Goal: Task Accomplishment & Management: Manage account settings

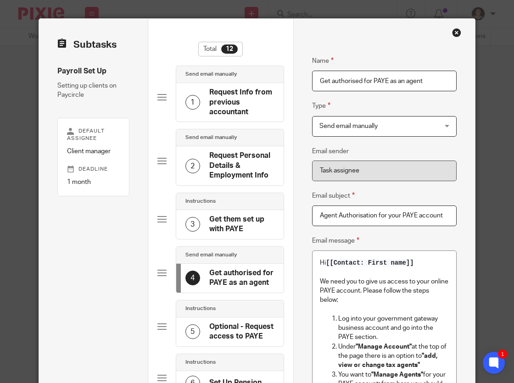
click at [460, 34] on div "Close this dialog window" at bounding box center [456, 32] width 9 height 9
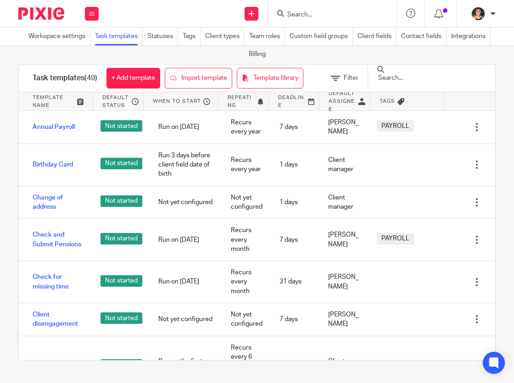
click at [305, 20] on div at bounding box center [332, 13] width 129 height 27
click at [308, 14] on input "Search" at bounding box center [328, 15] width 83 height 8
click at [304, 17] on input "Search" at bounding box center [328, 15] width 83 height 8
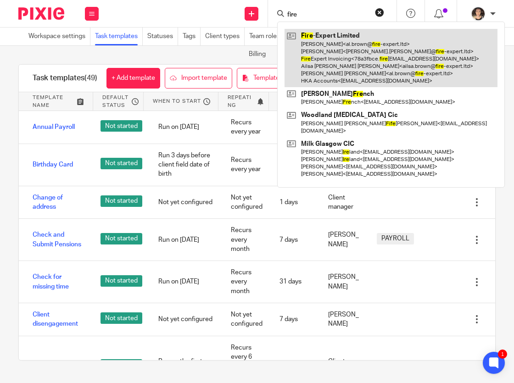
type input "fire"
click at [325, 41] on link at bounding box center [391, 58] width 213 height 58
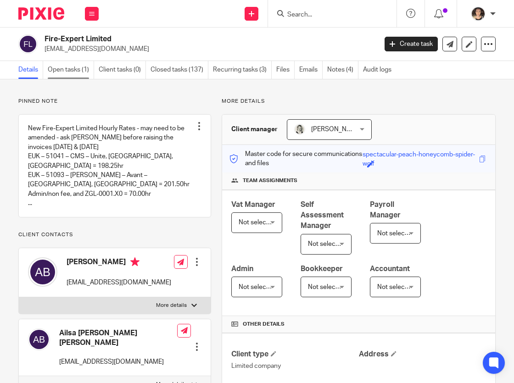
click at [68, 74] on link "Open tasks (1)" at bounding box center [71, 70] width 46 height 18
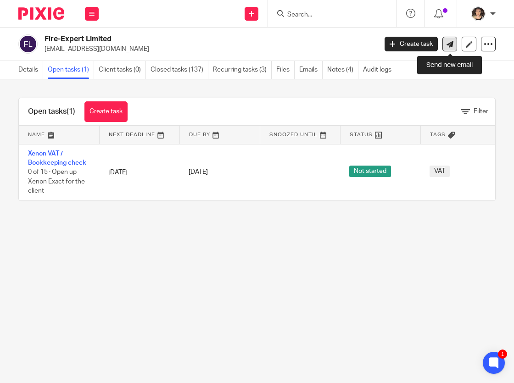
click at [456, 42] on link at bounding box center [450, 44] width 15 height 15
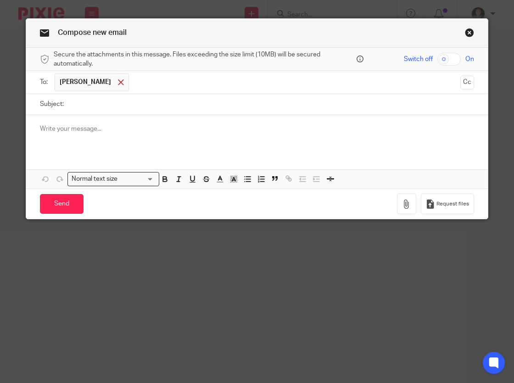
click at [118, 82] on span at bounding box center [121, 82] width 6 height 6
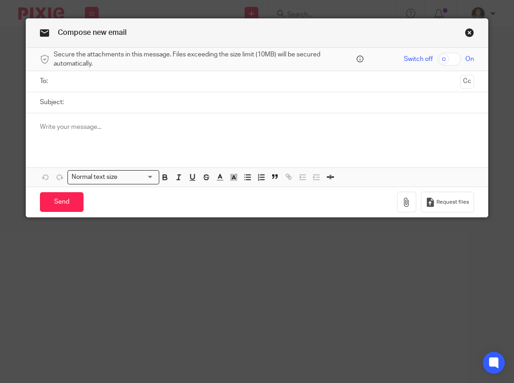
click at [92, 82] on input "text" at bounding box center [257, 81] width 400 height 11
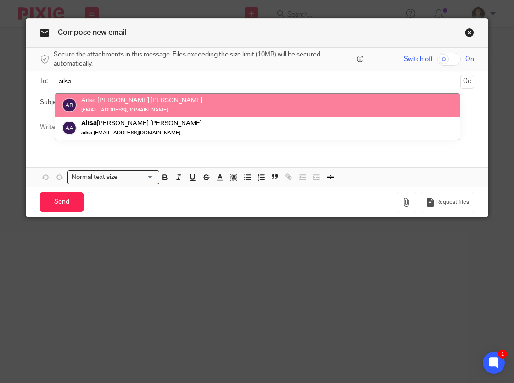
type input "ailsa"
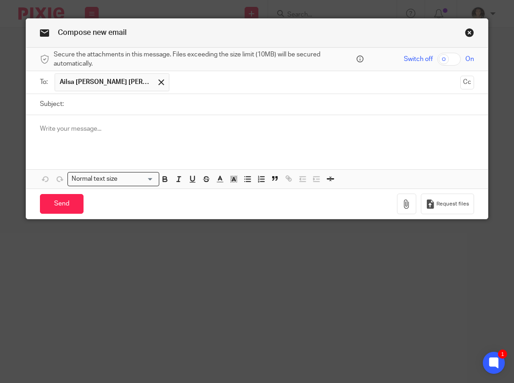
click at [101, 101] on input "Subject:" at bounding box center [271, 104] width 406 height 21
type input "Cycle"
click at [471, 31] on link "Close this dialog window" at bounding box center [469, 34] width 9 height 12
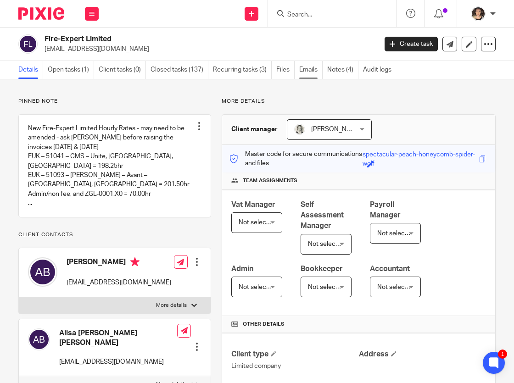
click at [307, 68] on link "Emails" at bounding box center [310, 70] width 23 height 18
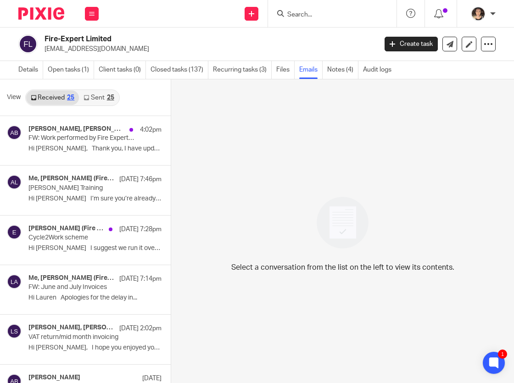
click at [99, 98] on link "Sent 25" at bounding box center [98, 97] width 39 height 15
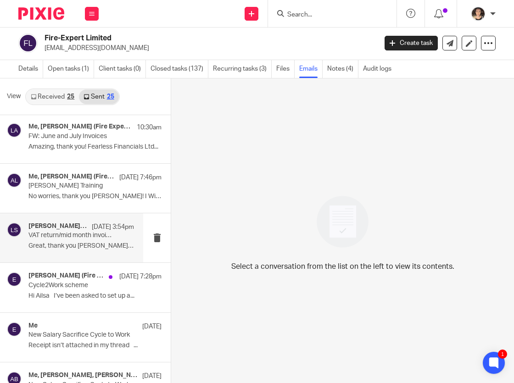
scroll to position [52, 0]
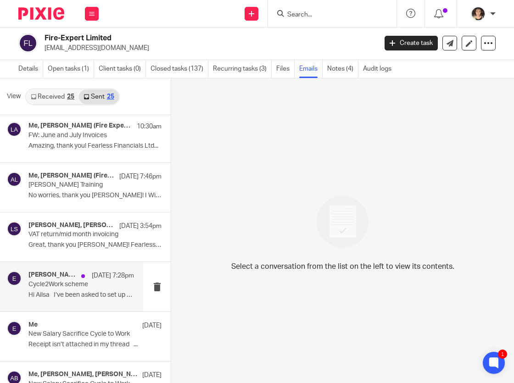
click at [76, 297] on p "Hi Ailsa I’ve been asked to set up a..." at bounding box center [81, 296] width 106 height 8
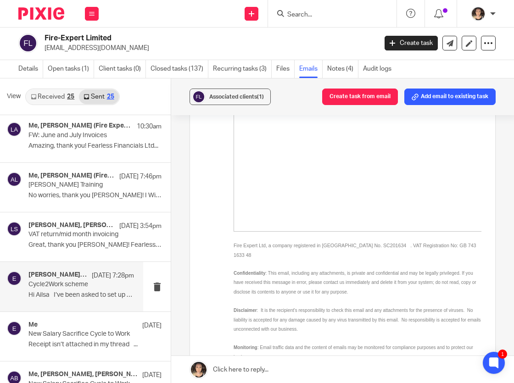
scroll to position [392, 0]
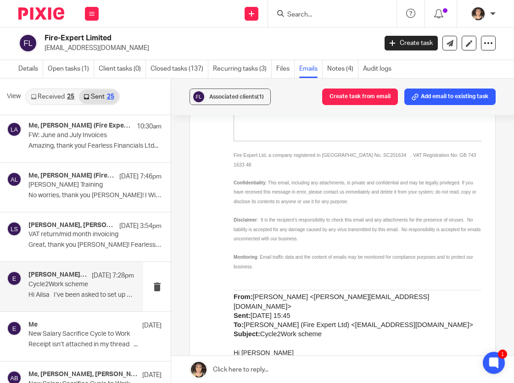
click at [256, 373] on link at bounding box center [342, 370] width 343 height 28
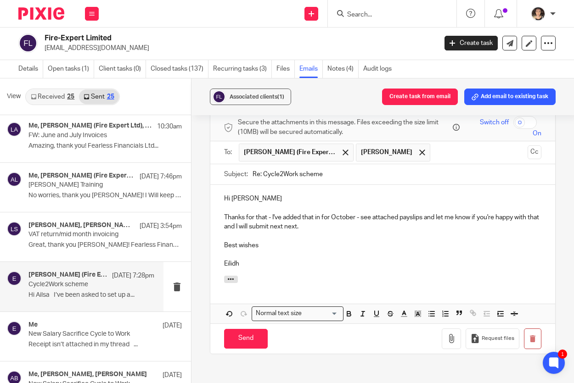
scroll to position [864, 0]
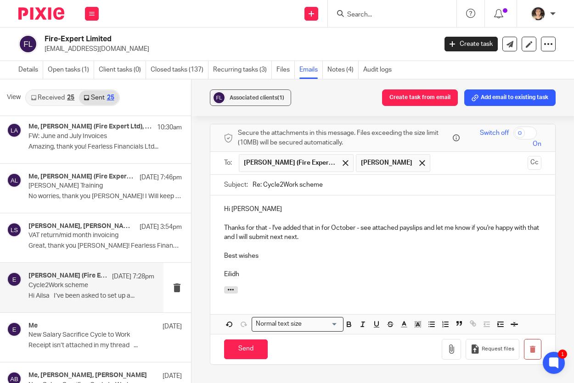
click at [302, 224] on p "Thanks for that - I've added that in for October - see attached payslips and le…" at bounding box center [382, 233] width 317 height 19
click at [283, 224] on p "Thanks for that - I've added that in for October - see attached payslips and le…" at bounding box center [382, 233] width 317 height 19
click at [452, 345] on icon "button" at bounding box center [451, 349] width 9 height 9
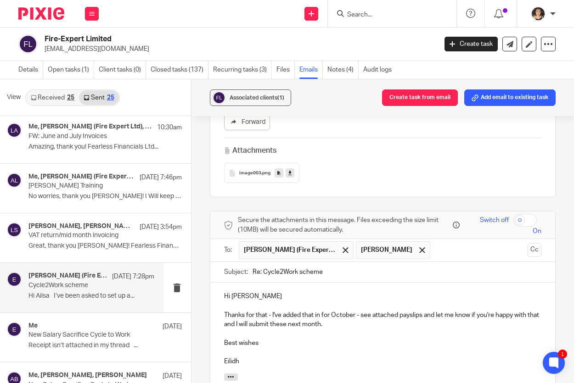
scroll to position [750, 0]
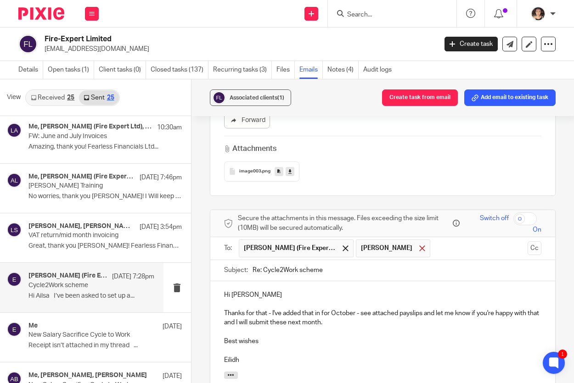
click at [419, 246] on span at bounding box center [422, 249] width 6 height 6
click at [514, 213] on input "checkbox" at bounding box center [524, 219] width 23 height 13
checkbox input "true"
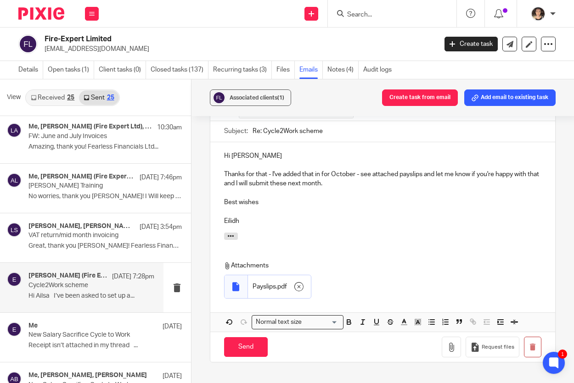
scroll to position [889, 0]
click at [250, 338] on input "Send" at bounding box center [246, 348] width 44 height 20
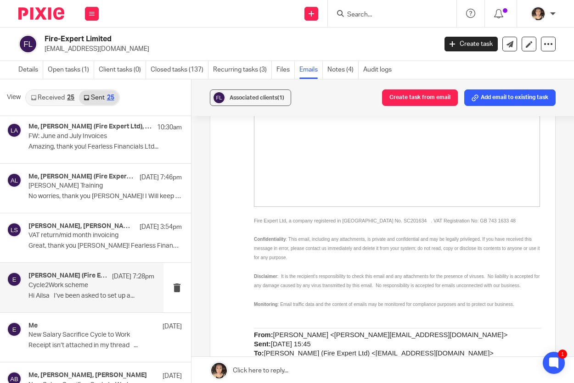
scroll to position [212, 0]
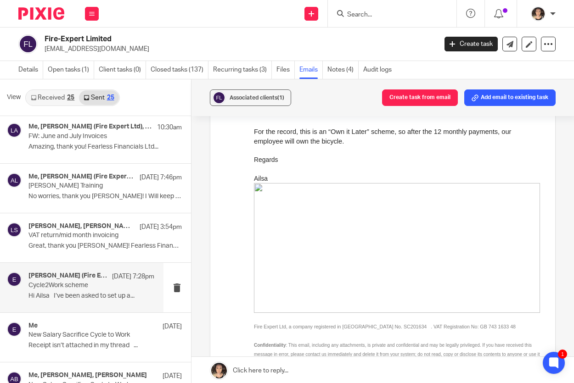
click at [361, 17] on input "Search" at bounding box center [387, 15] width 83 height 8
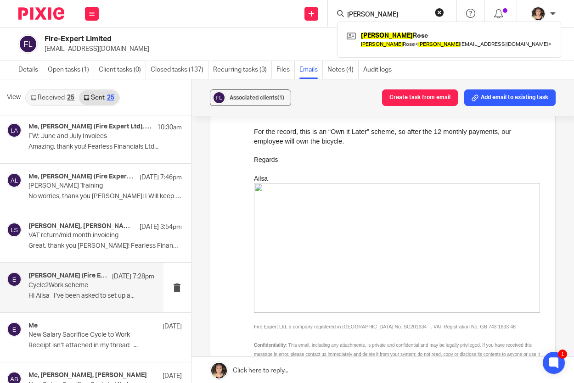
type input "lydia"
click button "submit" at bounding box center [0, 0] width 0 height 0
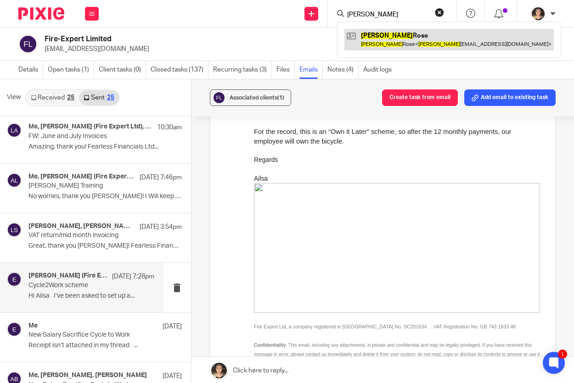
click at [371, 30] on link at bounding box center [448, 39] width 209 height 21
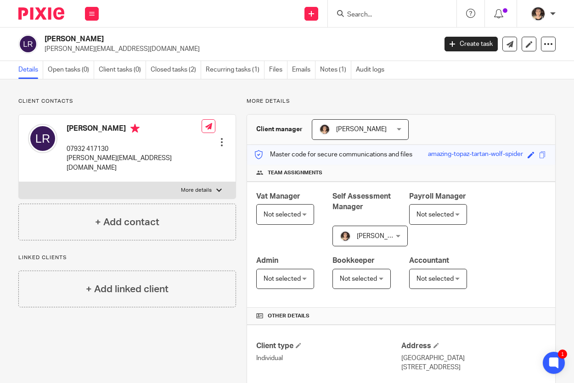
click at [221, 138] on div at bounding box center [221, 142] width 9 height 9
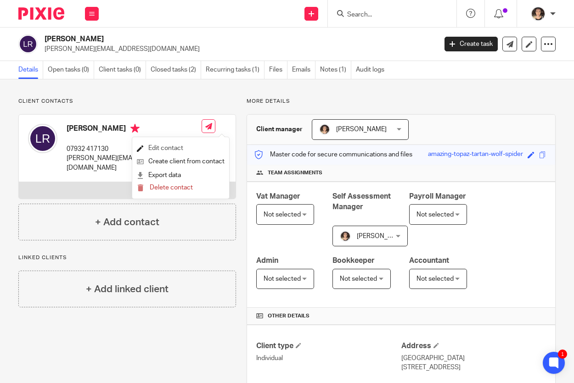
click at [180, 152] on link "Edit contact" at bounding box center [181, 148] width 88 height 13
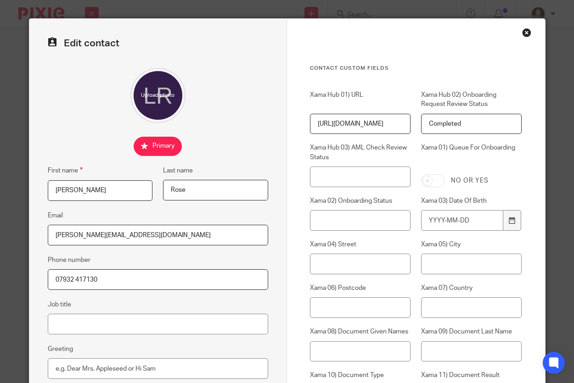
drag, startPoint x: 185, startPoint y: 238, endPoint x: 29, endPoint y: 237, distance: 155.2
click at [29, 237] on div "Edit contact First name Lydia Last name Rose Email lydiarose@therobertsontrust.…" at bounding box center [158, 373] width 258 height 709
click at [78, 323] on input "Job title" at bounding box center [158, 324] width 221 height 21
paste input "[PERSON_NAME][EMAIL_ADDRESS][DOMAIN_NAME]"
type input "[PERSON_NAME][EMAIL_ADDRESS][DOMAIN_NAME]"
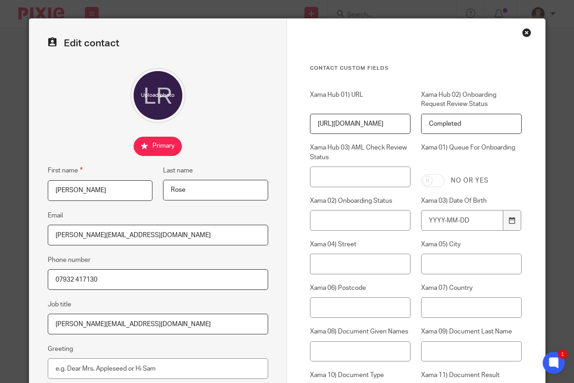
drag, startPoint x: 170, startPoint y: 236, endPoint x: 34, endPoint y: 236, distance: 135.9
click at [34, 236] on div "Edit contact First name Lydia Last name Rose Email lydiarose@therobertsontrust.…" at bounding box center [158, 373] width 258 height 709
click at [82, 372] on input "Greeting" at bounding box center [158, 369] width 221 height 21
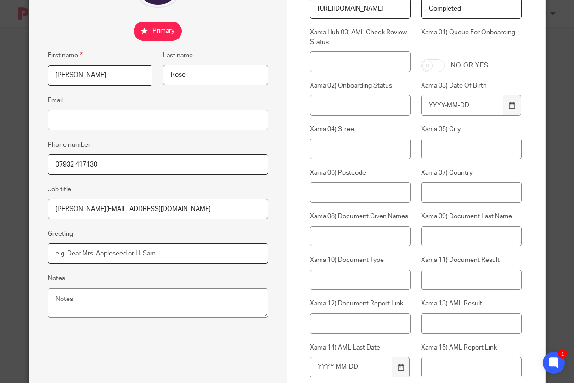
scroll to position [118, 0]
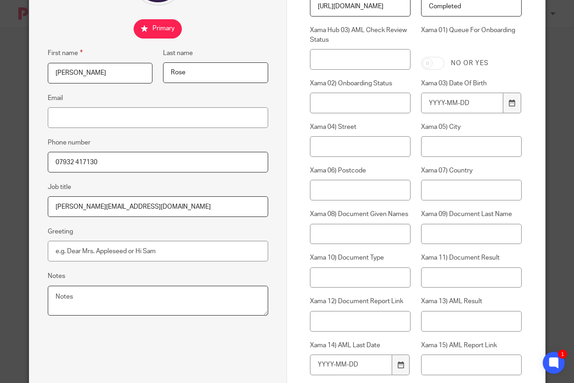
click at [74, 302] on textarea "Notes" at bounding box center [158, 301] width 221 height 30
paste textarea "[PERSON_NAME][EMAIL_ADDRESS][DOMAIN_NAME]"
type textarea "lydiarose@therobertsontrust.org.uk work email previously used"
drag, startPoint x: 147, startPoint y: 206, endPoint x: 7, endPoint y: 206, distance: 140.1
click at [7, 206] on div "Edit contact First name Lydia Last name Rose Email Phone number 07932 417130 Jo…" at bounding box center [287, 191] width 574 height 383
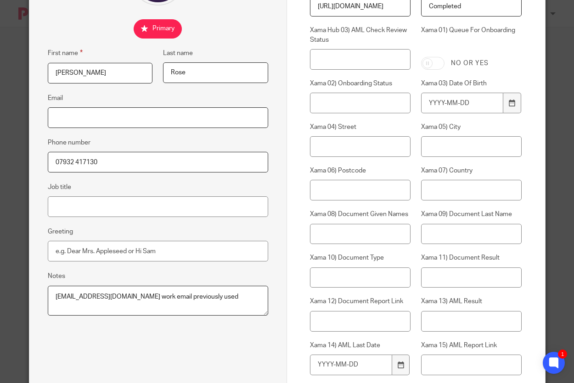
click at [73, 119] on input "Email" at bounding box center [158, 117] width 221 height 21
paste input "[PERSON_NAME][EMAIL_ADDRESS][DOMAIN_NAME]"
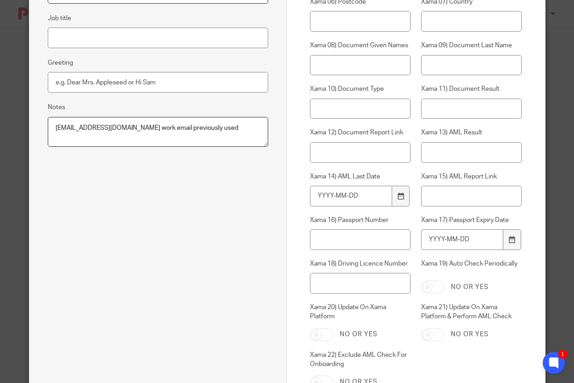
scroll to position [362, 0]
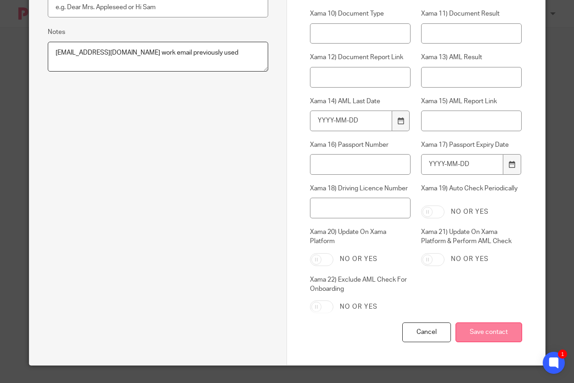
type input "[PERSON_NAME][EMAIL_ADDRESS][DOMAIN_NAME]"
click at [483, 327] on input "Save contact" at bounding box center [489, 333] width 67 height 20
